Goal: Entertainment & Leisure: Consume media (video, audio)

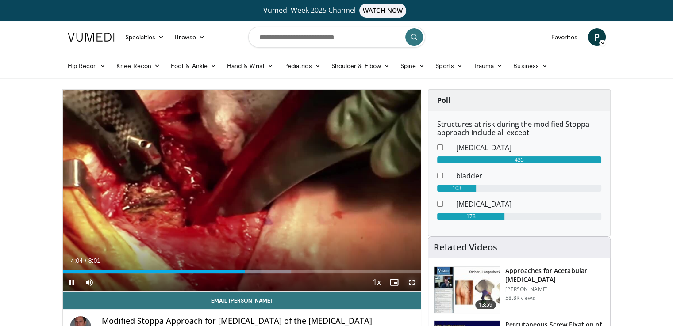
click at [413, 285] on span "Video Player" at bounding box center [412, 283] width 18 height 18
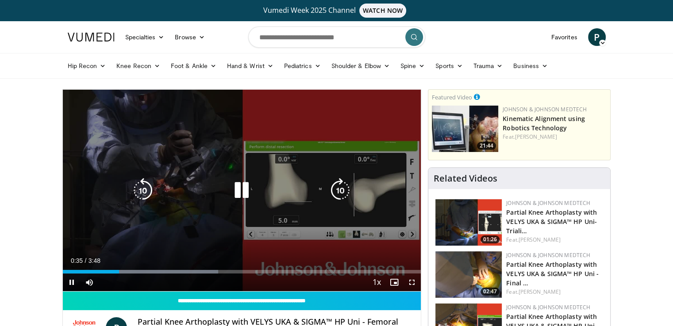
click at [240, 192] on icon "Video Player" at bounding box center [241, 190] width 25 height 25
